Goal: Information Seeking & Learning: Learn about a topic

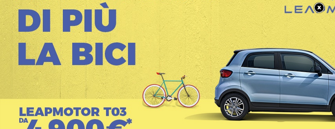
click at [322, 10] on link at bounding box center [324, 8] width 20 height 12
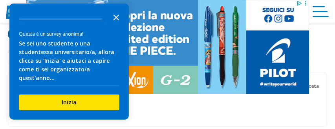
click at [115, 21] on icon "Close the survey" at bounding box center [117, 17] width 16 height 16
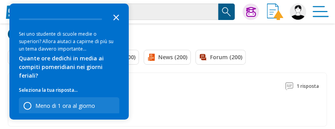
click at [120, 16] on icon "Close the survey" at bounding box center [117, 17] width 16 height 16
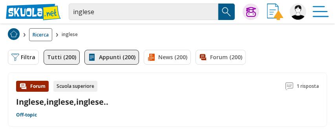
click at [118, 65] on div "Filtra 0 Tutti (200) Appunti (200) News (200) Forum (200)" at bounding box center [167, 59] width 335 height 27
click at [119, 58] on link "Appunti (200)" at bounding box center [112, 57] width 55 height 15
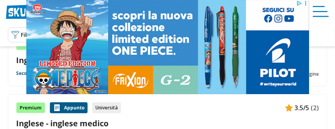
scroll to position [126, 0]
